Goal: Transaction & Acquisition: Purchase product/service

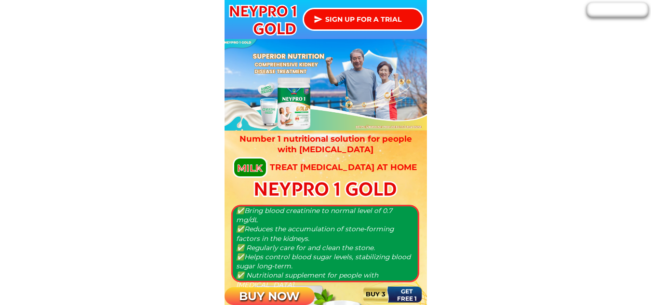
click at [355, 18] on p "SIGN UP FOR A TRIAL" at bounding box center [363, 19] width 118 height 20
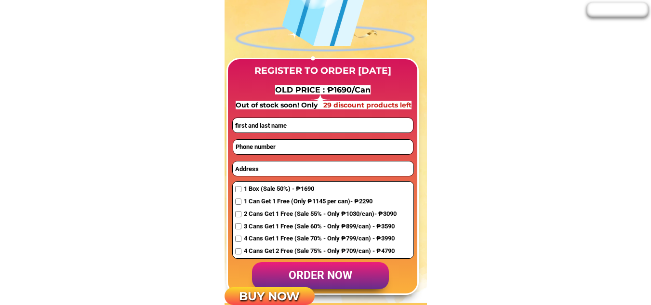
scroll to position [773, 0]
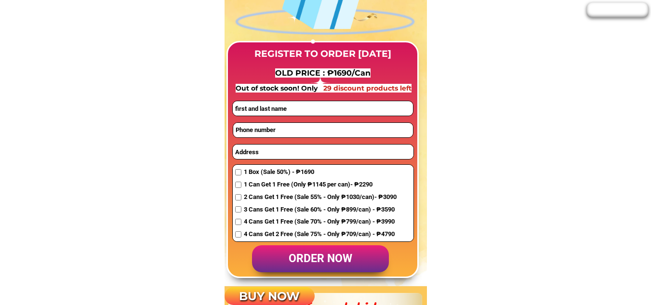
click at [239, 174] on input "checkbox" at bounding box center [238, 172] width 6 height 6
checkbox input "true"
click at [243, 189] on div "1 Can Get 1 Free (Only ₱1145 per can)- ₱2290" at bounding box center [316, 185] width 162 height 10
click at [240, 184] on input "checkbox" at bounding box center [238, 185] width 6 height 6
checkbox input "true"
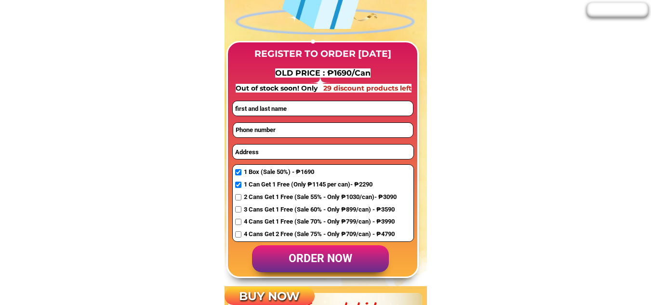
click at [238, 175] on input "checkbox" at bounding box center [238, 172] width 6 height 6
checkbox input "false"
click at [264, 113] on input "text" at bounding box center [323, 108] width 180 height 14
type input "[PERSON_NAME]"
type input "09064493325"
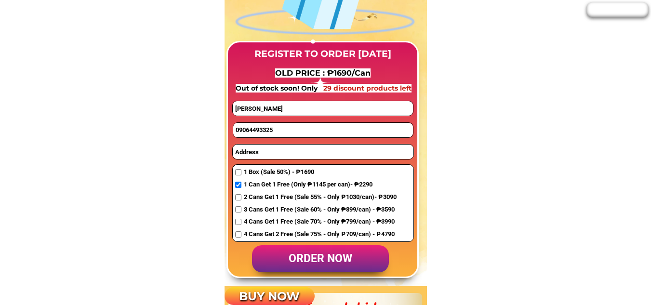
click at [255, 148] on input "text" at bounding box center [323, 152] width 181 height 14
type input "T"
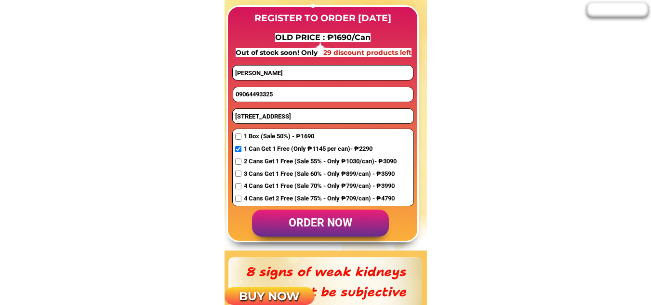
scroll to position [821, 0]
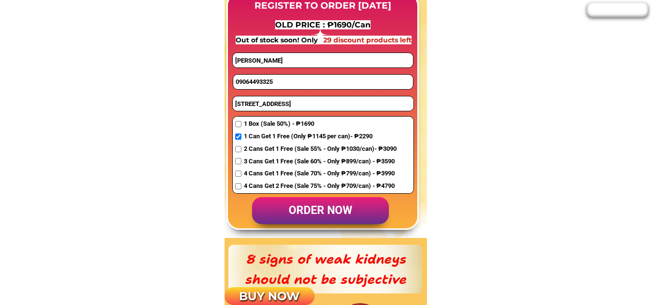
type input "[STREET_ADDRESS]"
click at [343, 213] on p "order now" at bounding box center [320, 210] width 137 height 27
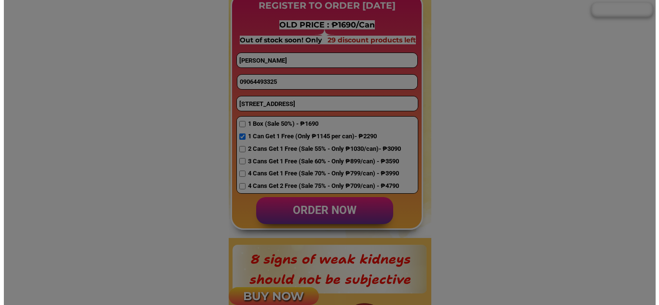
scroll to position [0, 0]
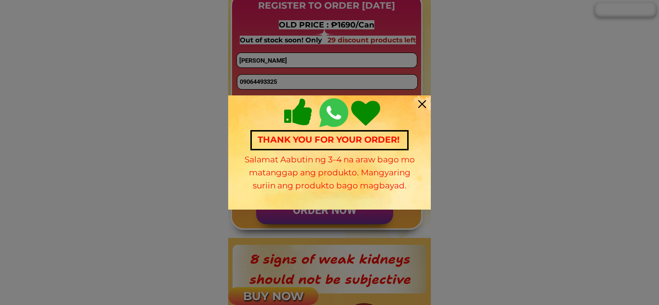
click at [423, 103] on div at bounding box center [422, 104] width 8 height 8
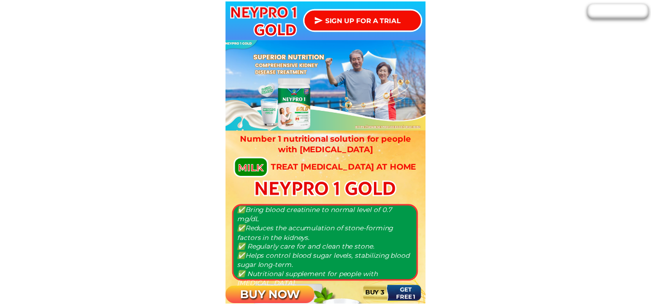
scroll to position [821, 0]
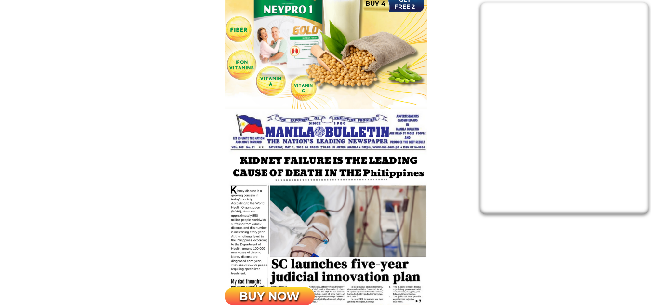
scroll to position [194, 0]
